Goal: Use online tool/utility: Utilize a website feature to perform a specific function

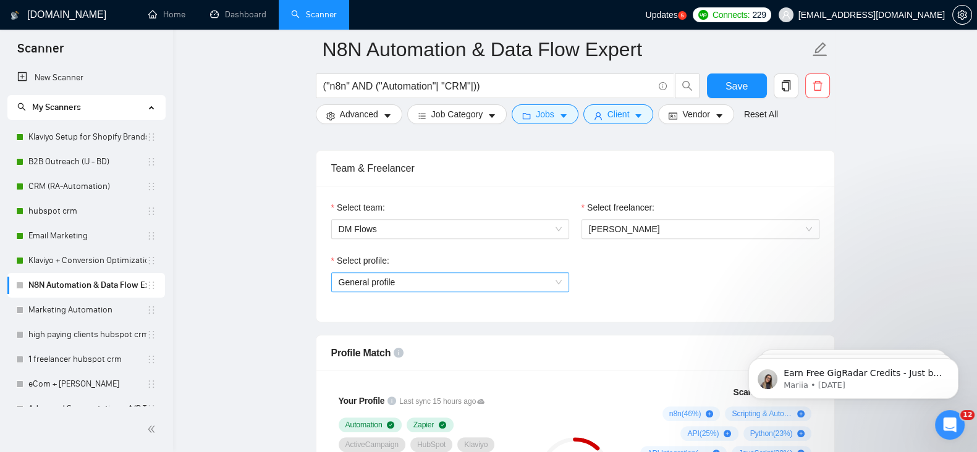
click at [520, 273] on span "General profile" at bounding box center [450, 282] width 223 height 19
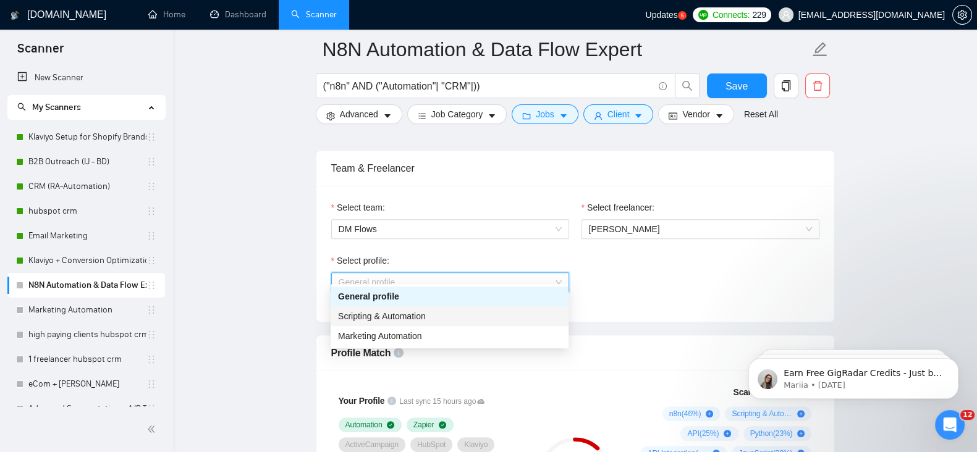
click at [442, 319] on div "Scripting & Automation" at bounding box center [449, 317] width 223 height 14
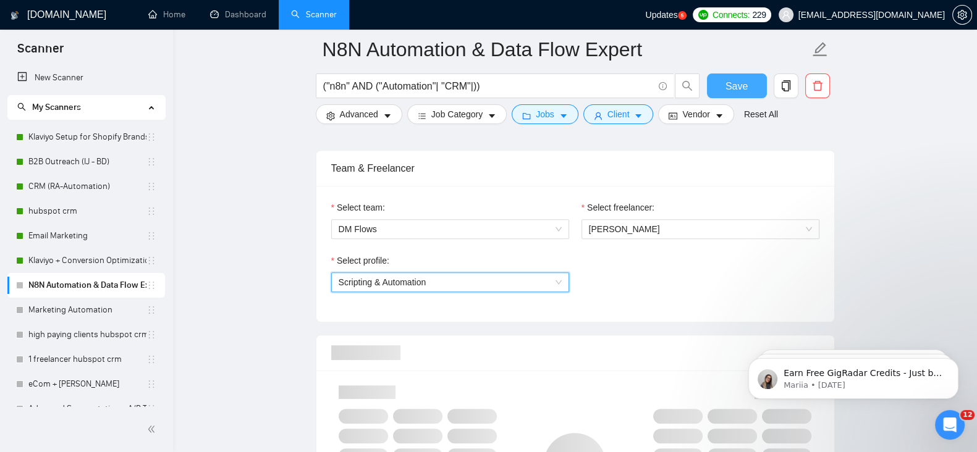
click at [732, 88] on span "Save" at bounding box center [736, 85] width 22 height 15
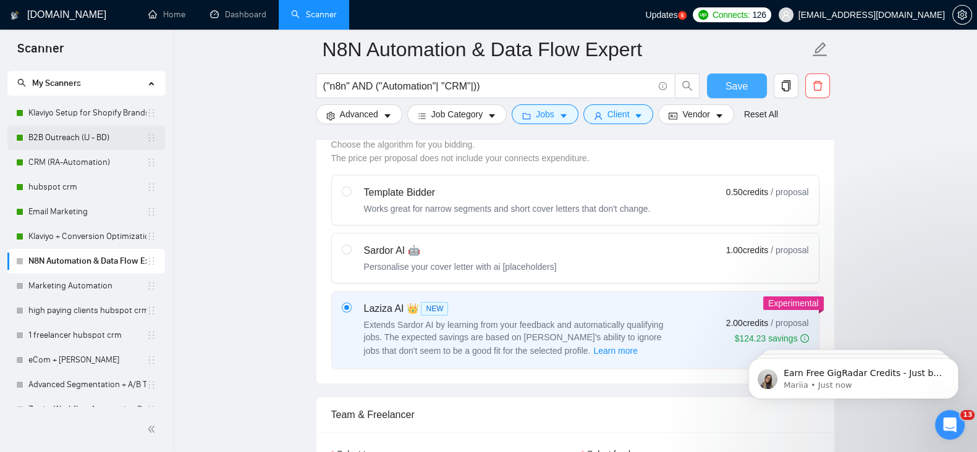
scroll to position [12, 0]
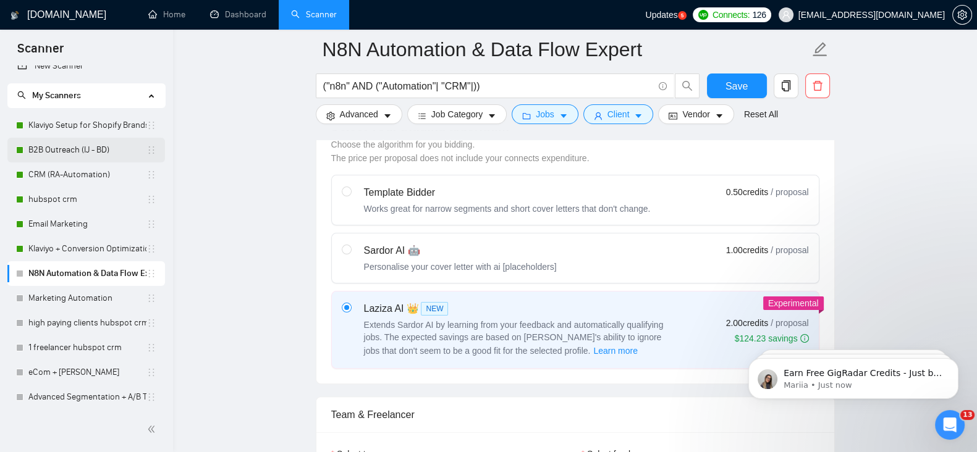
click at [70, 150] on link "B2B Outreach (IJ - BD)" at bounding box center [87, 150] width 118 height 25
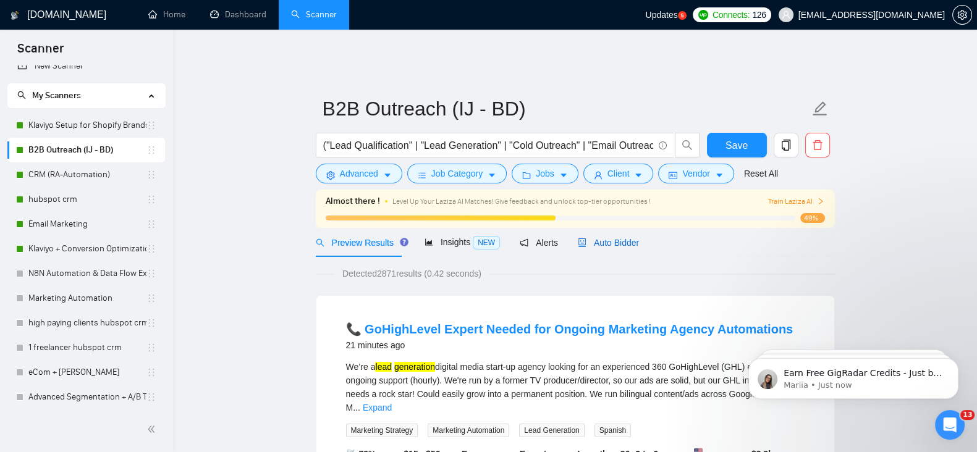
click at [609, 238] on span "Auto Bidder" at bounding box center [608, 243] width 61 height 10
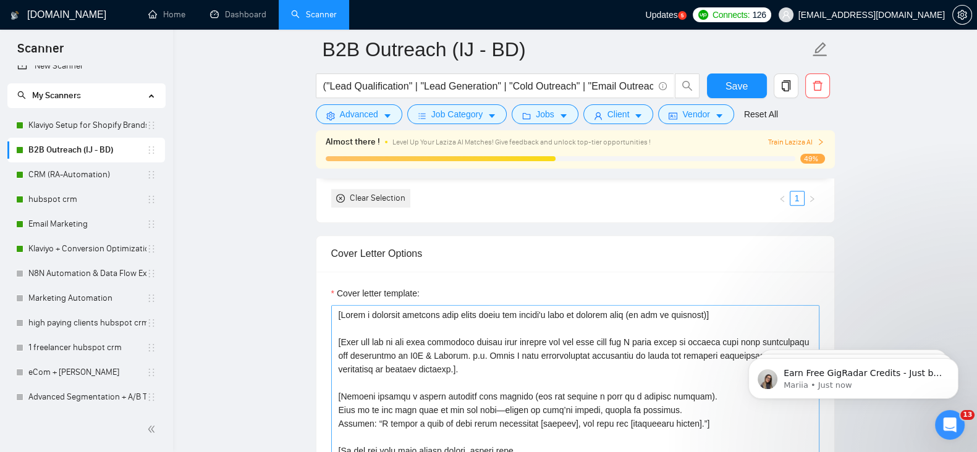
scroll to position [1298, 0]
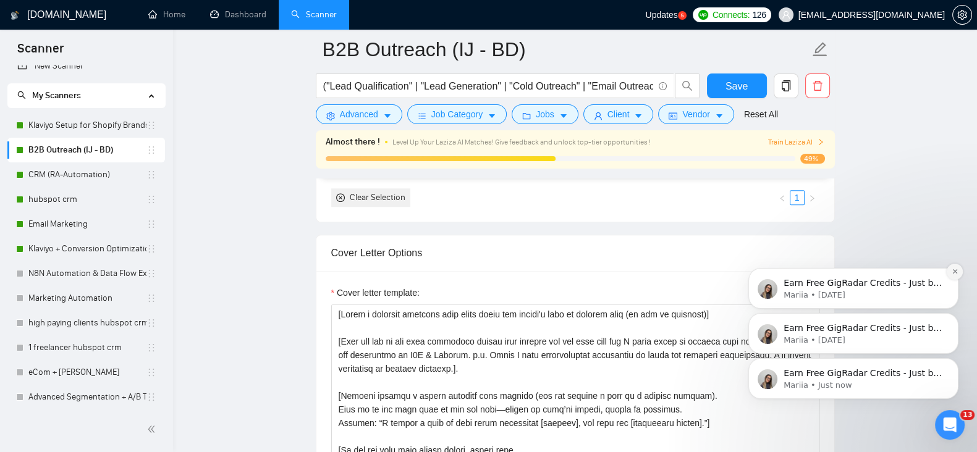
click at [955, 273] on icon "Dismiss notification" at bounding box center [955, 271] width 7 height 7
click at [953, 316] on icon "Dismiss notification" at bounding box center [954, 317] width 4 height 4
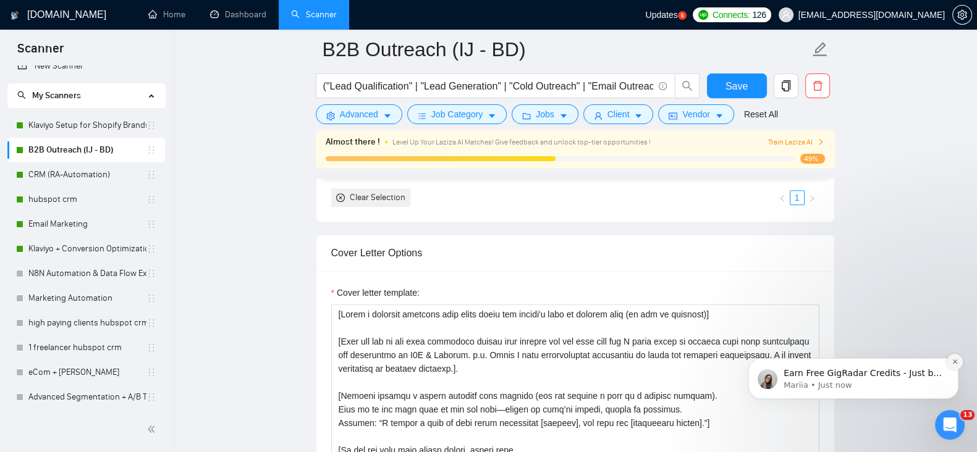
click at [956, 363] on icon "Dismiss notification" at bounding box center [954, 362] width 4 height 4
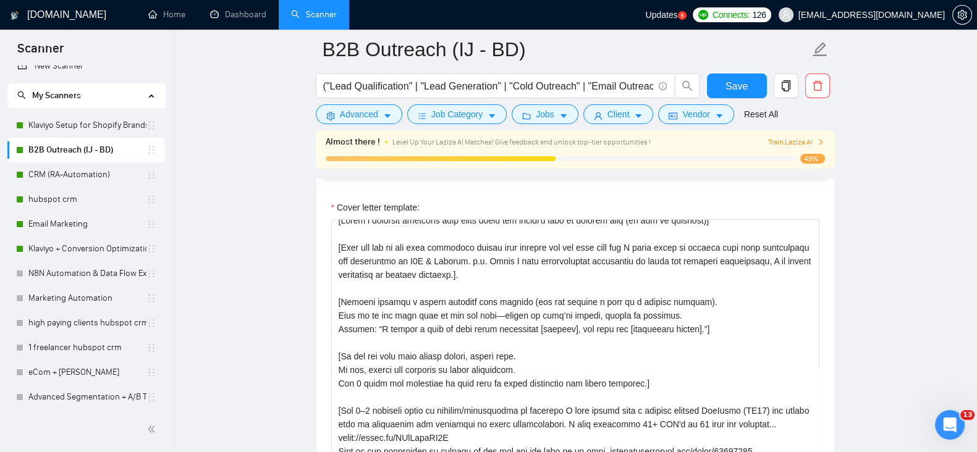
scroll to position [0, 0]
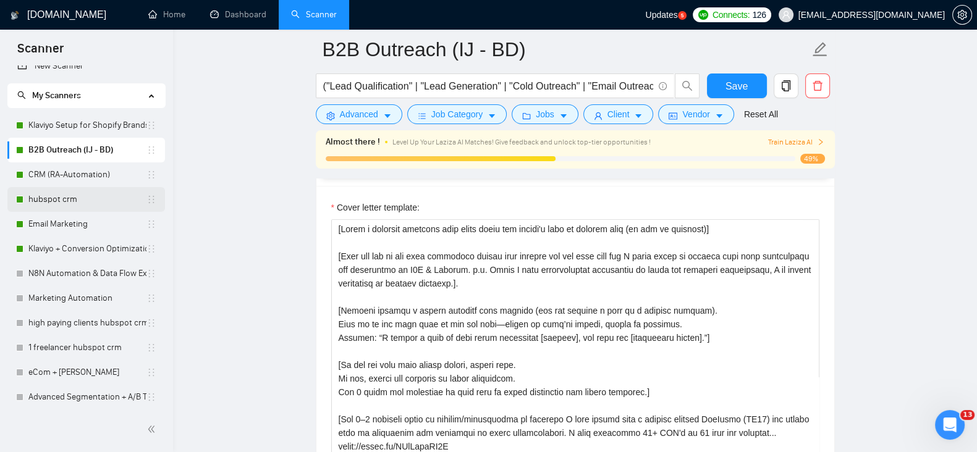
click at [75, 198] on link "hubspot crm" at bounding box center [87, 199] width 118 height 25
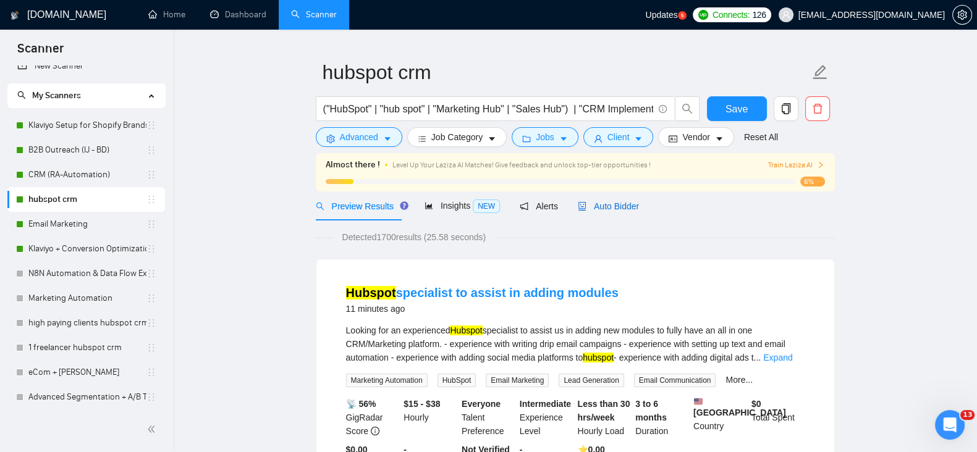
click at [610, 201] on span "Auto Bidder" at bounding box center [608, 206] width 61 height 10
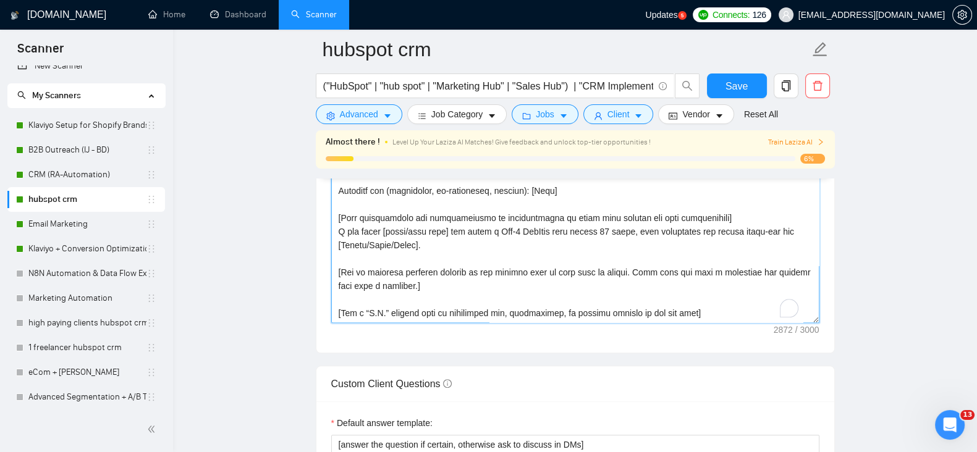
scroll to position [448, 0]
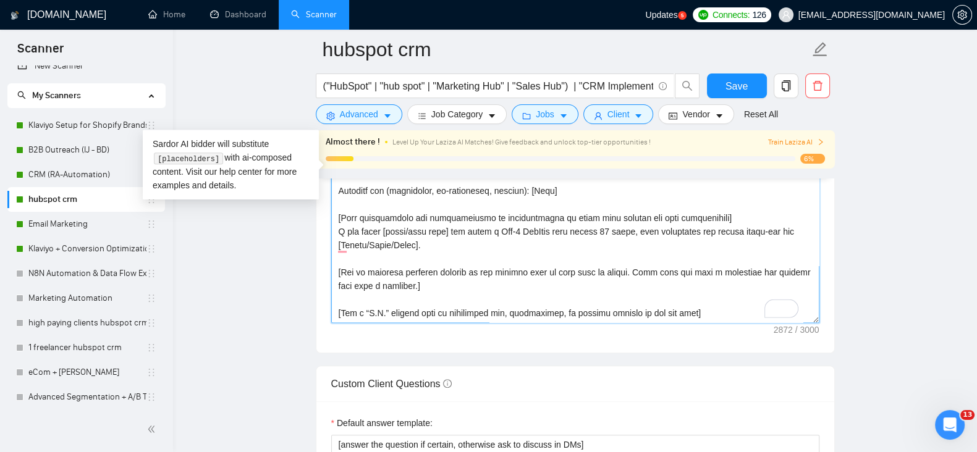
drag, startPoint x: 685, startPoint y: 277, endPoint x: 370, endPoint y: 162, distance: 335.4
click at [370, 162] on div "hubspot crm ("HubSpot" | "hub spot" | "Marketing Hub" | "Sales Hub") | "CRM Imp…" at bounding box center [575, 378] width 519 height 3754
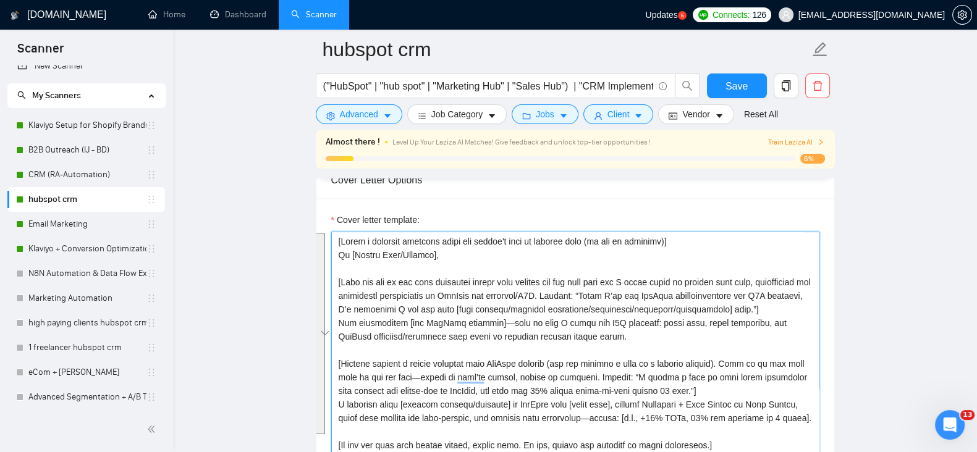
scroll to position [1417, 0]
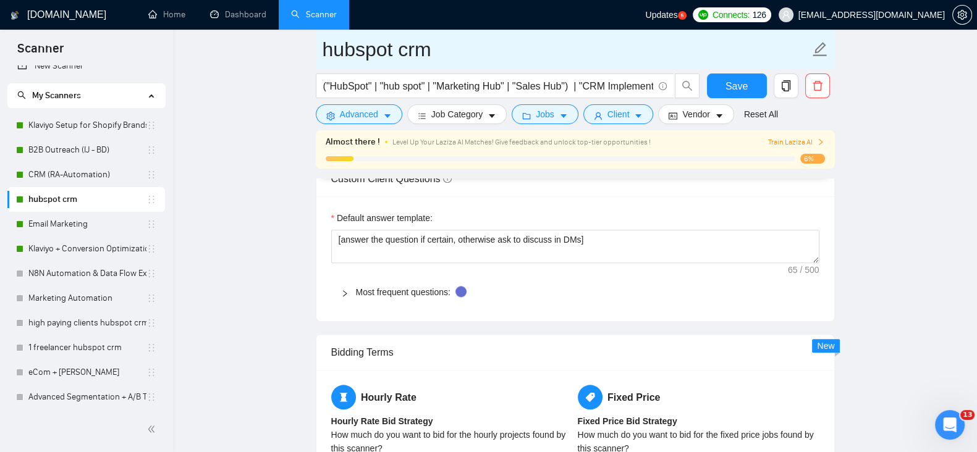
drag, startPoint x: 334, startPoint y: 231, endPoint x: 605, endPoint y: 63, distance: 318.6
click at [605, 63] on div "hubspot crm ("HubSpot" | "hub spot" | "Marketing Hub" | "Sales Hub") | "CRM Imp…" at bounding box center [575, 173] width 519 height 3754
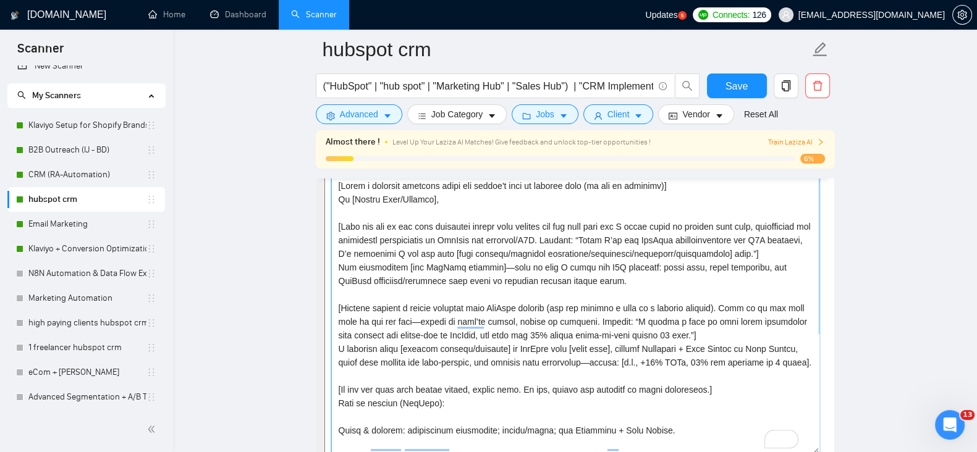
drag, startPoint x: 687, startPoint y: 407, endPoint x: 353, endPoint y: 170, distance: 409.4
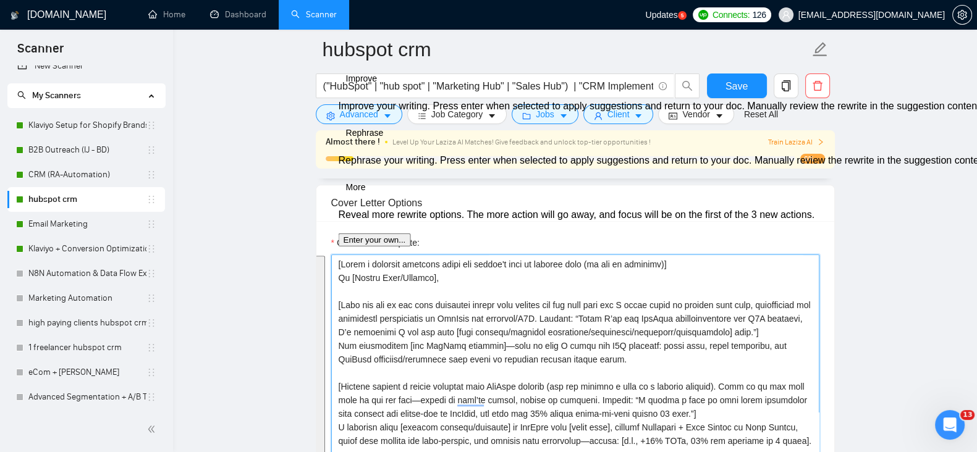
click at [392, 278] on textarea "Cover letter template:" at bounding box center [575, 394] width 488 height 278
